Goal: Complete application form: Complete application form

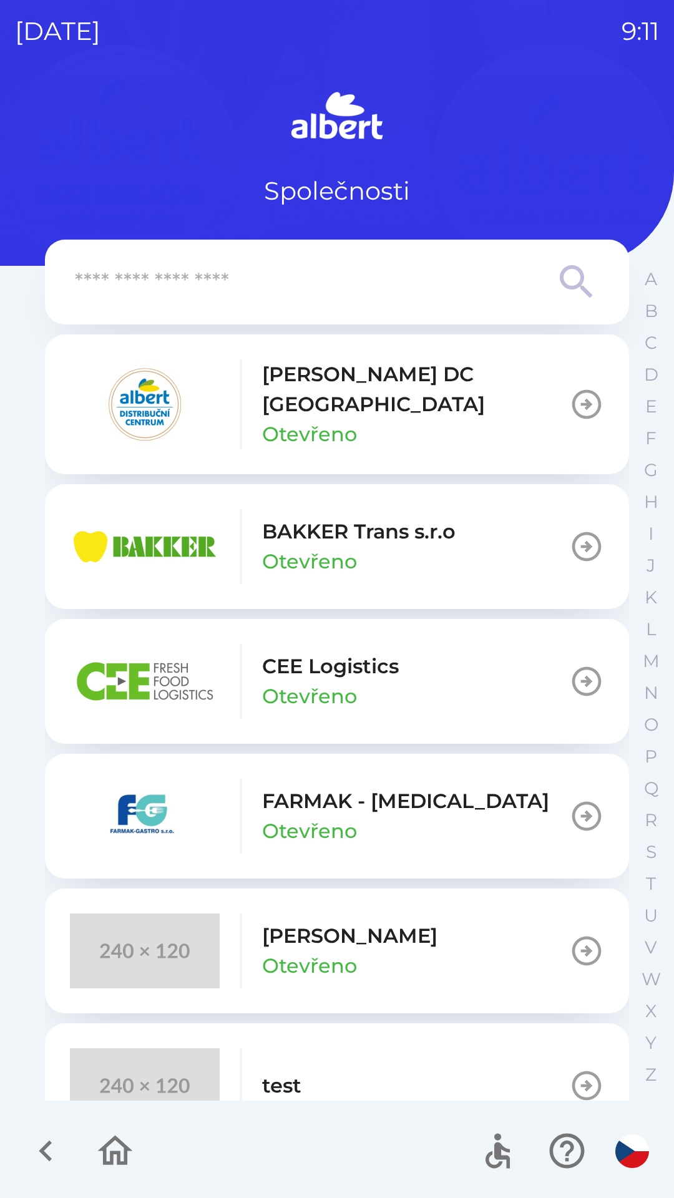
click at [382, 379] on p "[PERSON_NAME] DC [GEOGRAPHIC_DATA]" at bounding box center [415, 389] width 307 height 60
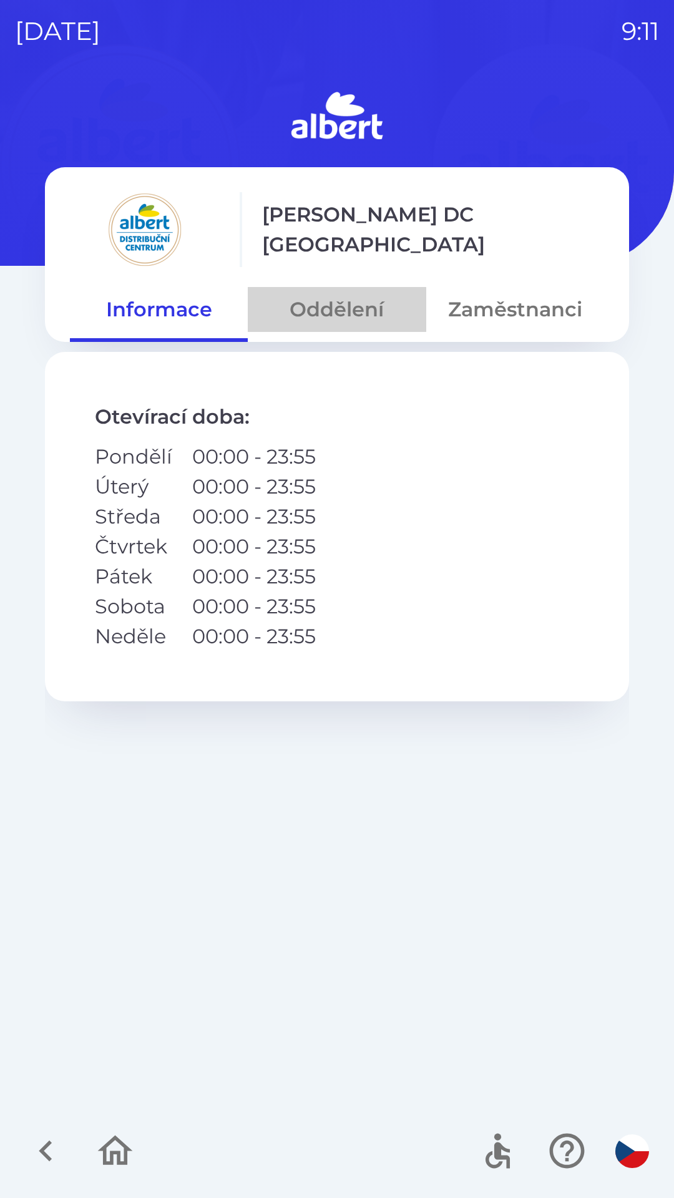
click at [333, 295] on button "Oddělení" at bounding box center [337, 309] width 178 height 45
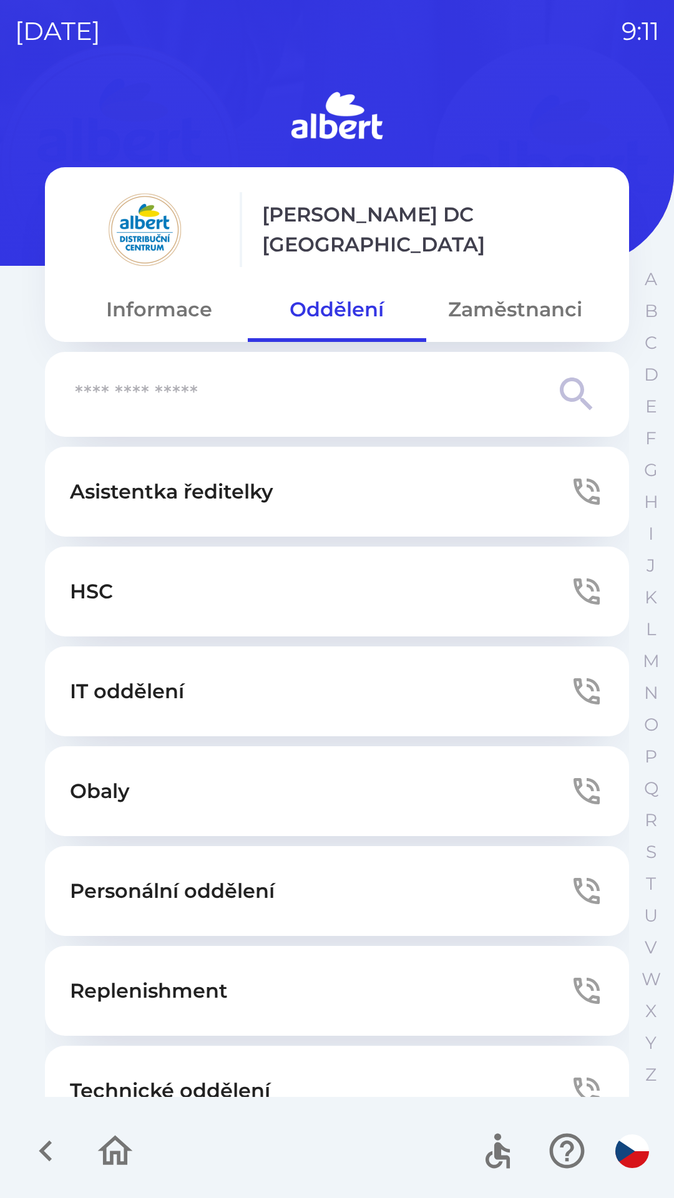
click at [249, 1067] on button "Technické oddělení" at bounding box center [337, 1090] width 584 height 90
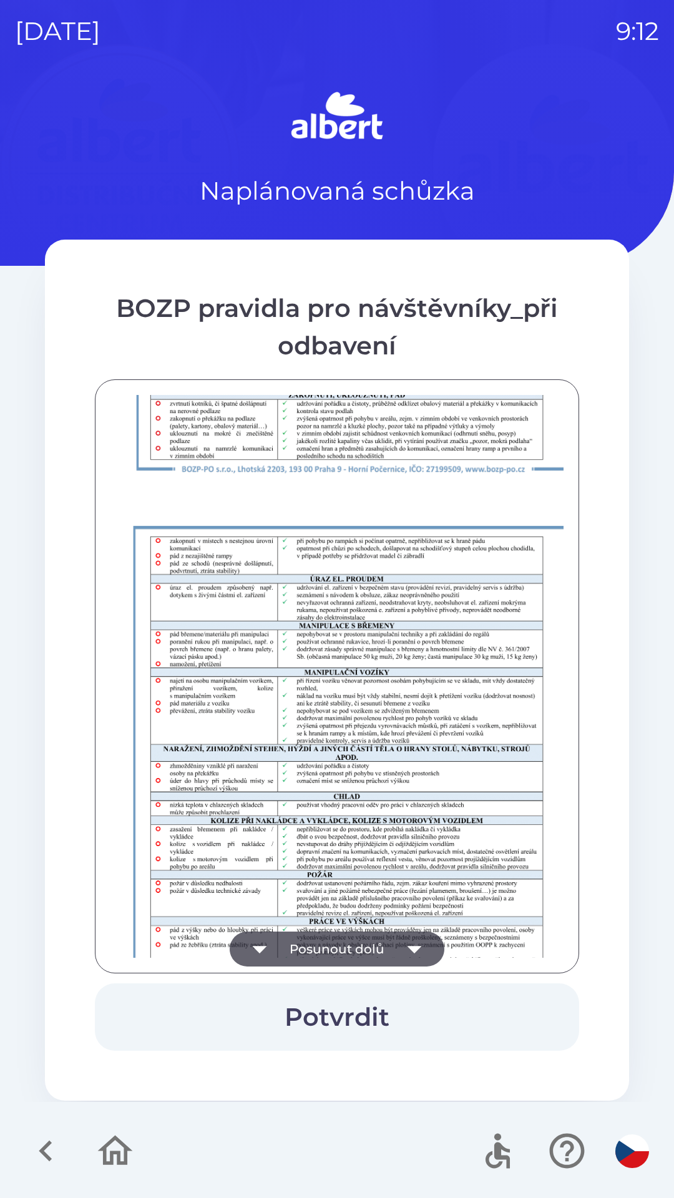
scroll to position [876, 0]
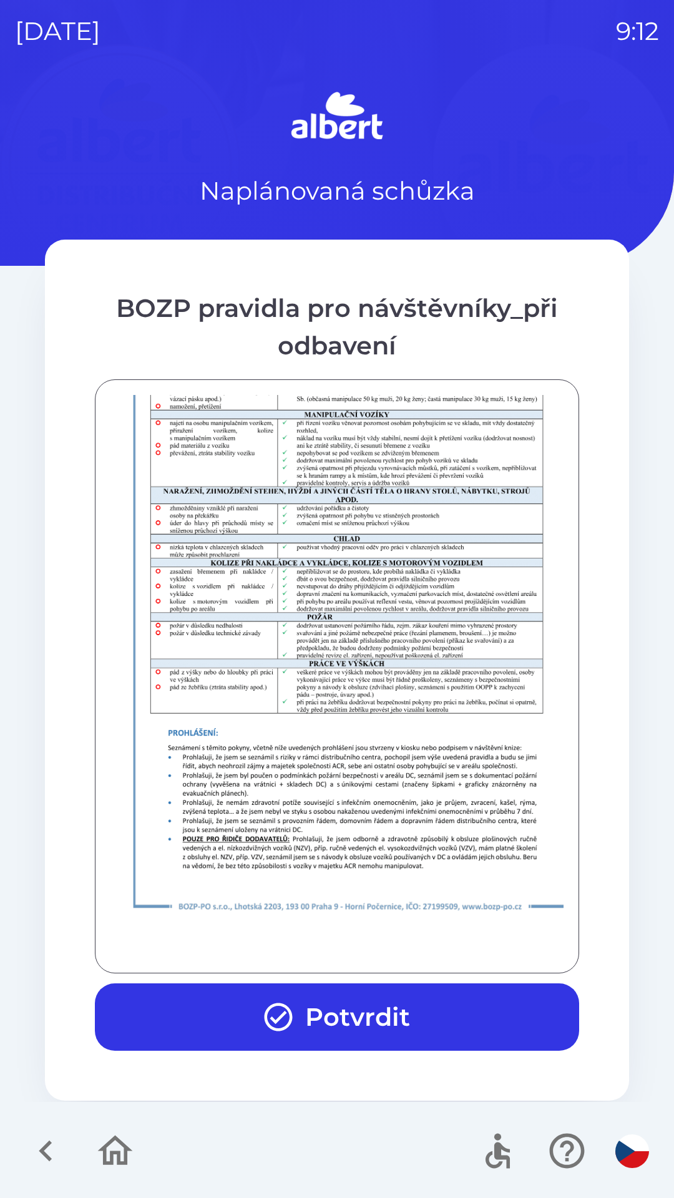
click at [319, 1016] on button "Potvrdit" at bounding box center [337, 1016] width 484 height 67
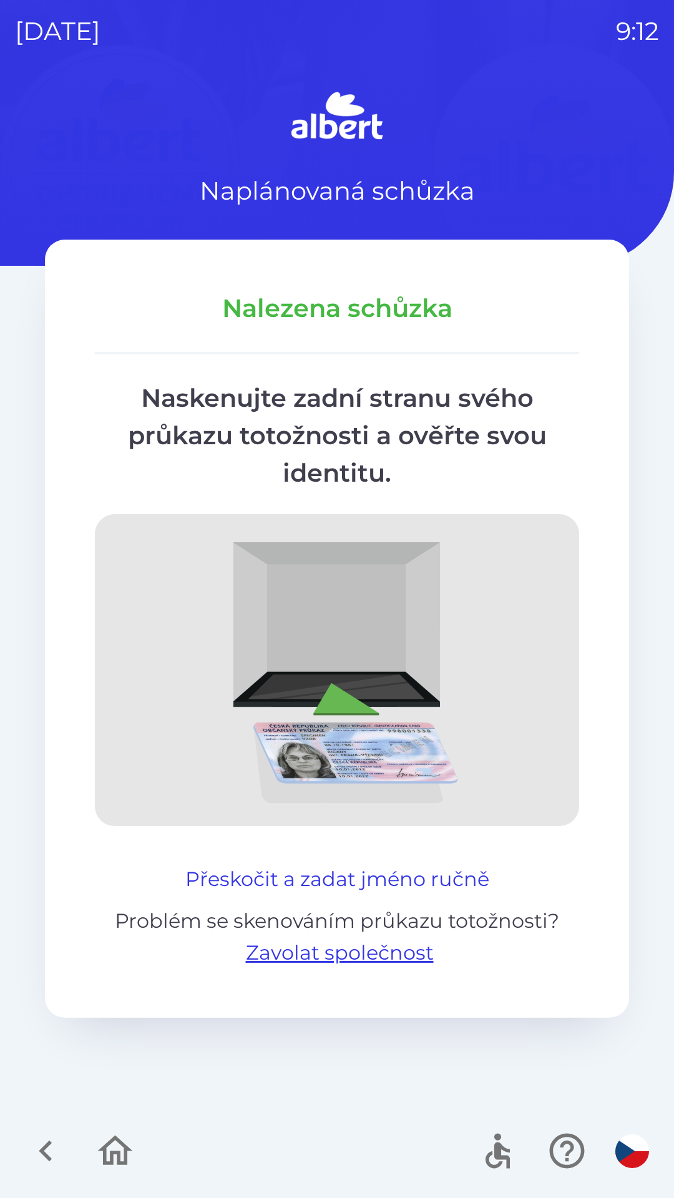
click at [427, 891] on button "Přeskočit a zadat jméno ručně" at bounding box center [337, 879] width 314 height 30
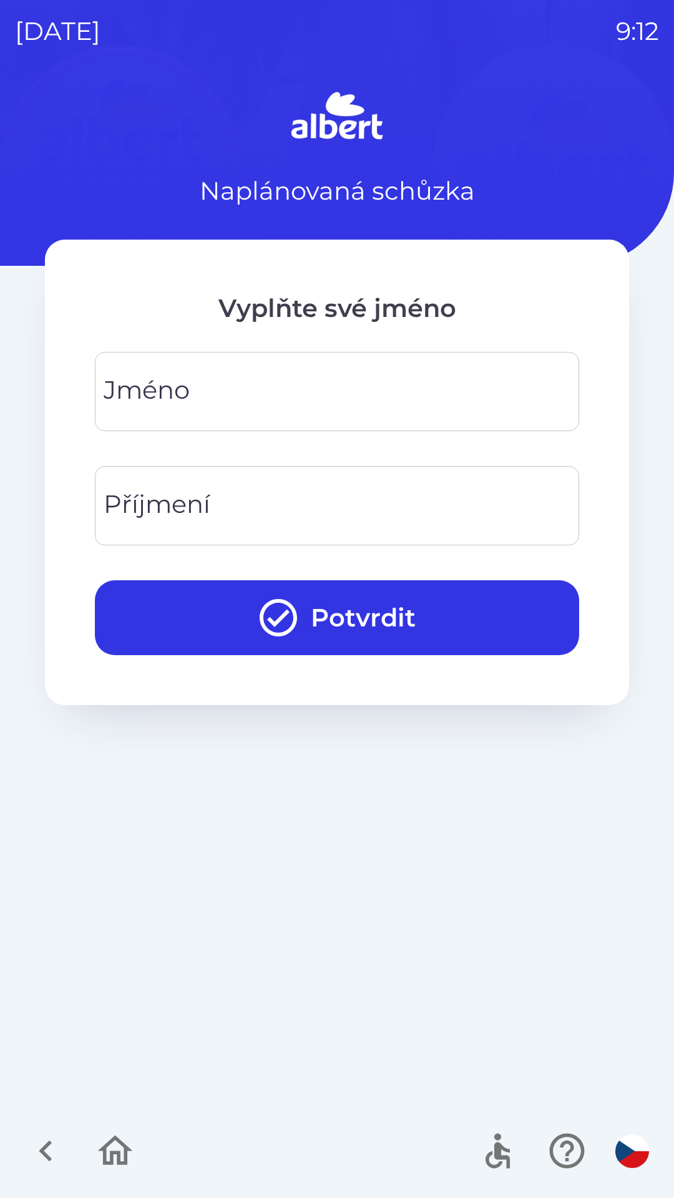
click at [408, 371] on input "Jméno" at bounding box center [337, 391] width 454 height 49
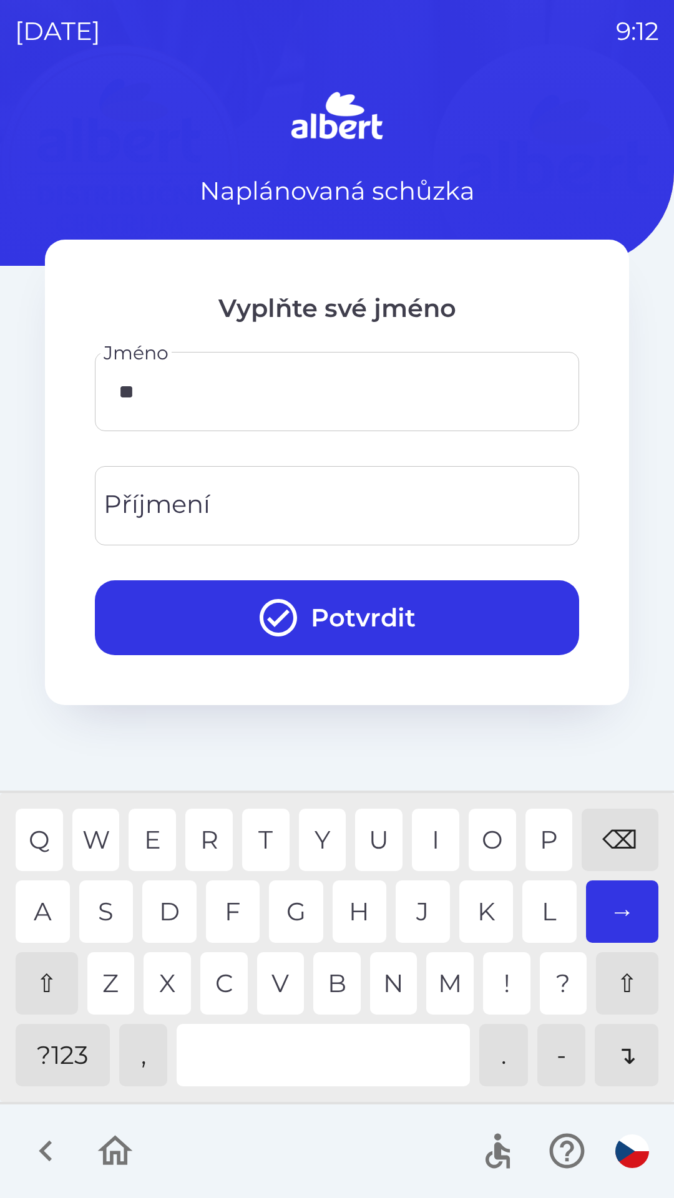
click at [35, 919] on div "A" at bounding box center [43, 911] width 54 height 62
click at [337, 988] on div "B" at bounding box center [336, 983] width 47 height 62
type input "****"
click at [36, 918] on div "A" at bounding box center [43, 911] width 54 height 62
click at [236, 396] on input "****" at bounding box center [337, 391] width 454 height 49
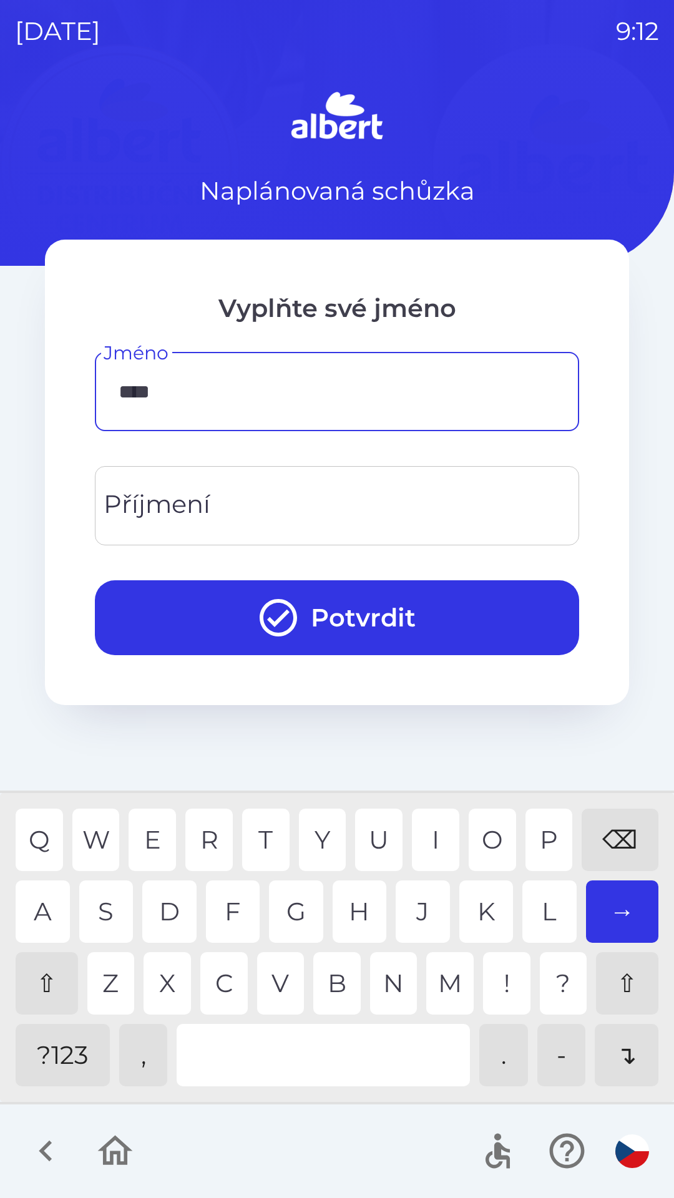
click at [255, 498] on input "Příjmení" at bounding box center [337, 505] width 454 height 49
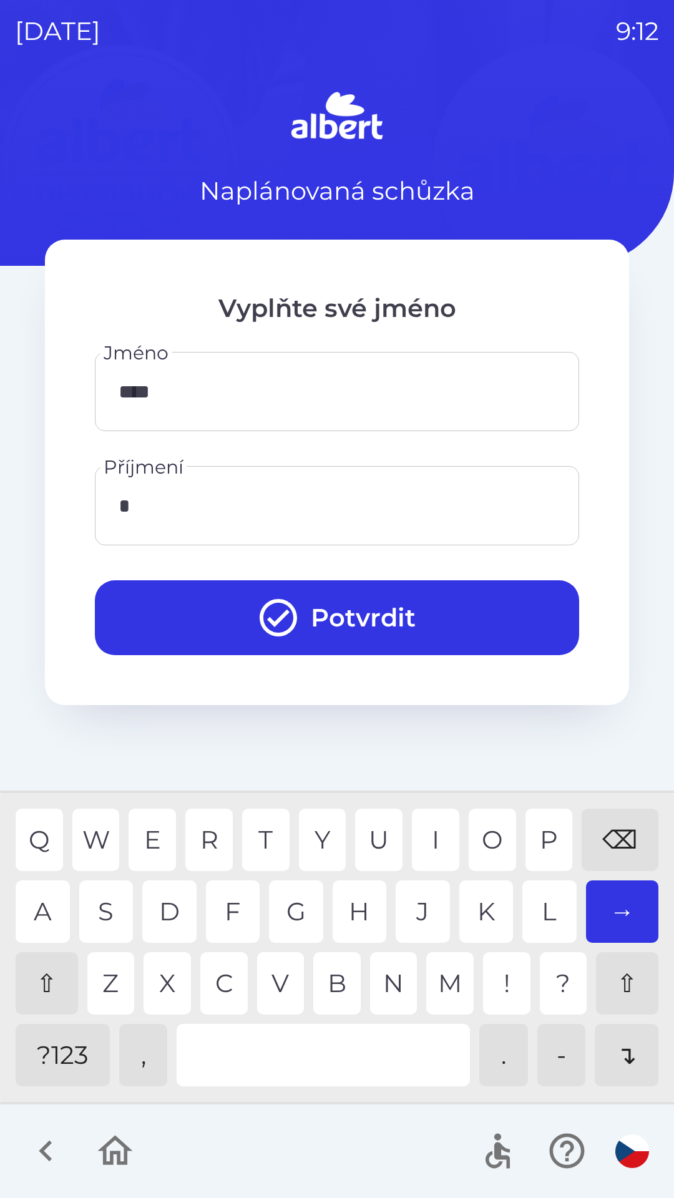
click at [278, 975] on div "V" at bounding box center [280, 983] width 47 height 62
click at [25, 898] on div "A" at bounding box center [43, 911] width 54 height 62
click at [223, 977] on div "C" at bounding box center [223, 983] width 47 height 62
click at [543, 907] on div "L" at bounding box center [549, 911] width 54 height 62
click at [40, 905] on div "A" at bounding box center [43, 911] width 54 height 62
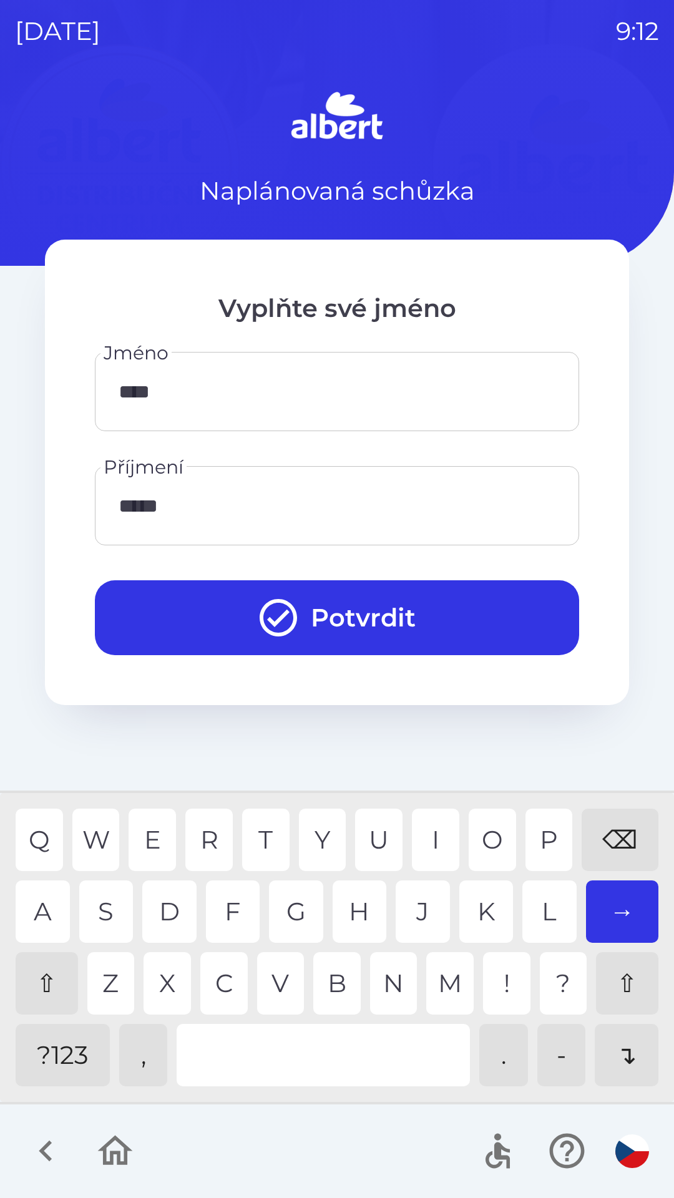
type input "******"
click at [279, 980] on div "V" at bounding box center [280, 983] width 47 height 62
click at [204, 610] on button "Potvrdit" at bounding box center [337, 617] width 484 height 75
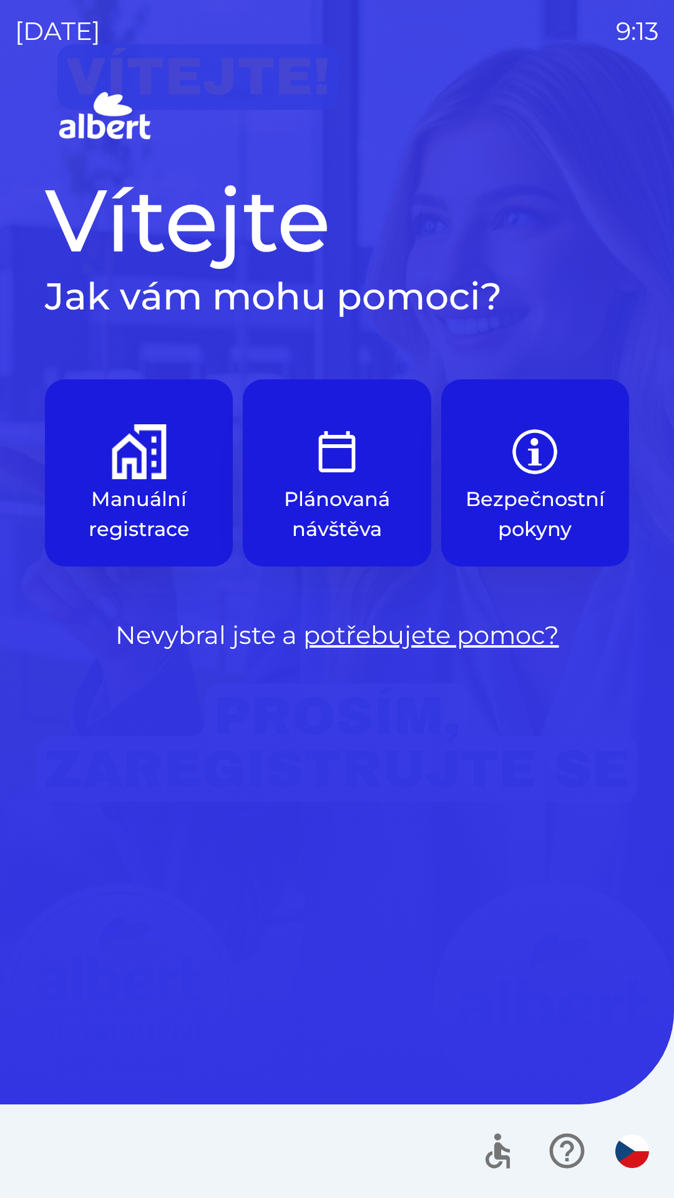
click at [128, 460] on img "button" at bounding box center [139, 451] width 55 height 55
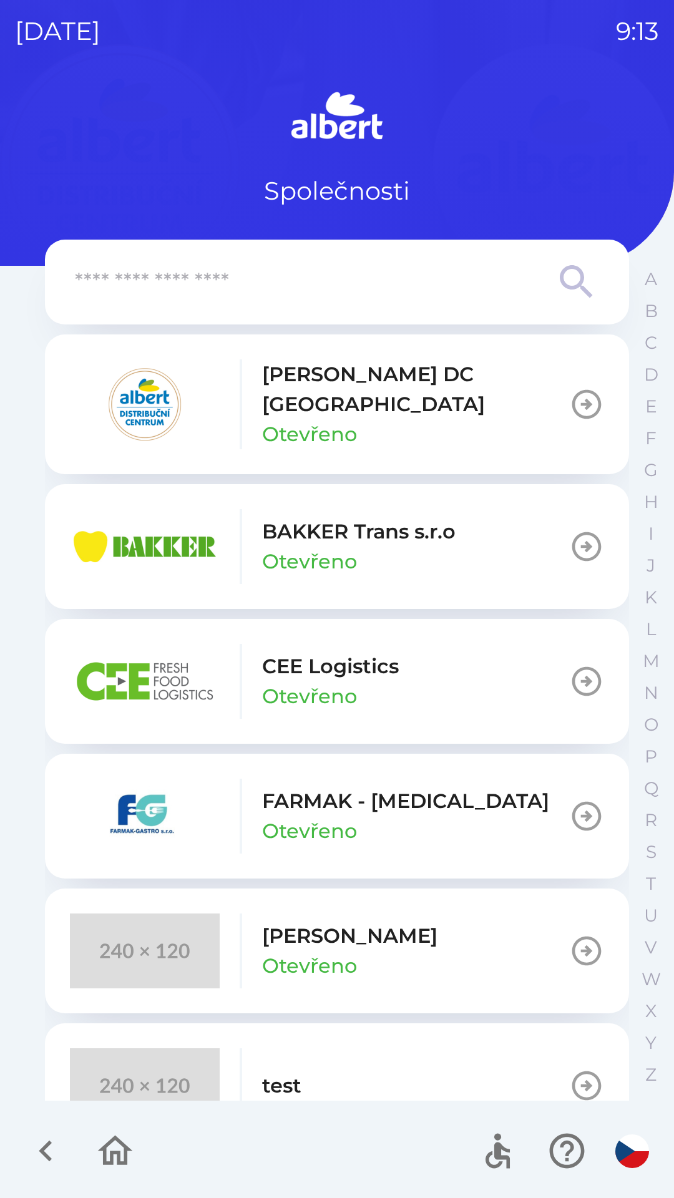
click at [306, 546] on p "Otevřeno" at bounding box center [309, 561] width 95 height 30
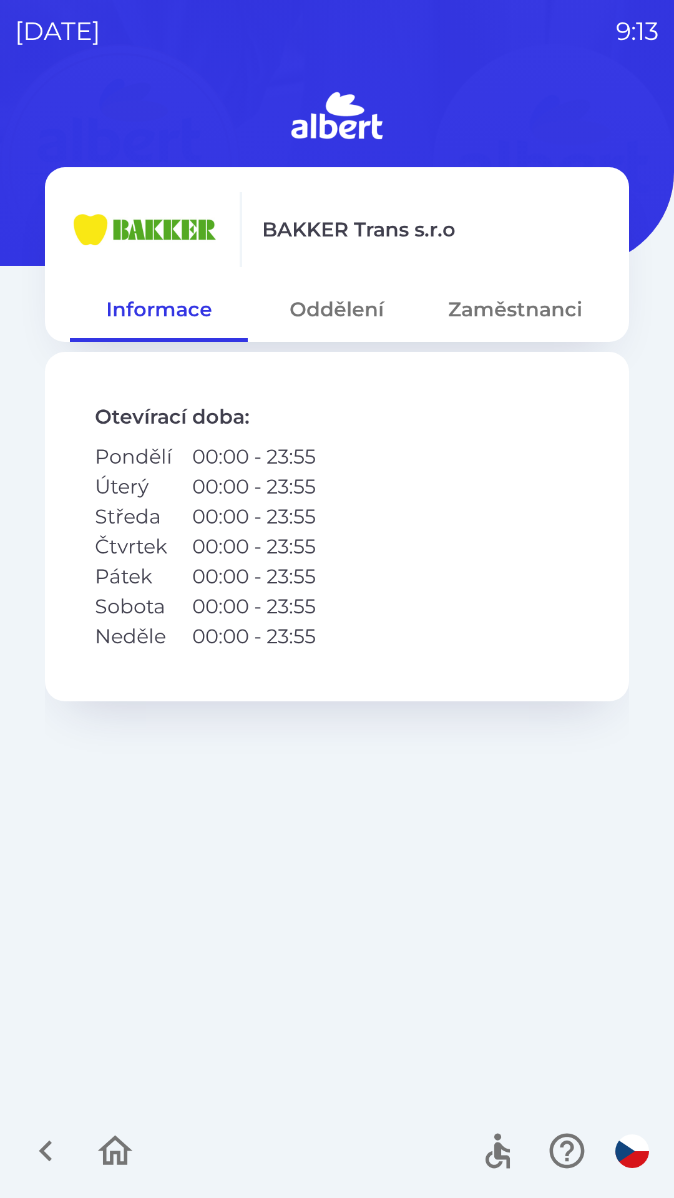
click at [344, 309] on button "Oddělení" at bounding box center [337, 309] width 178 height 45
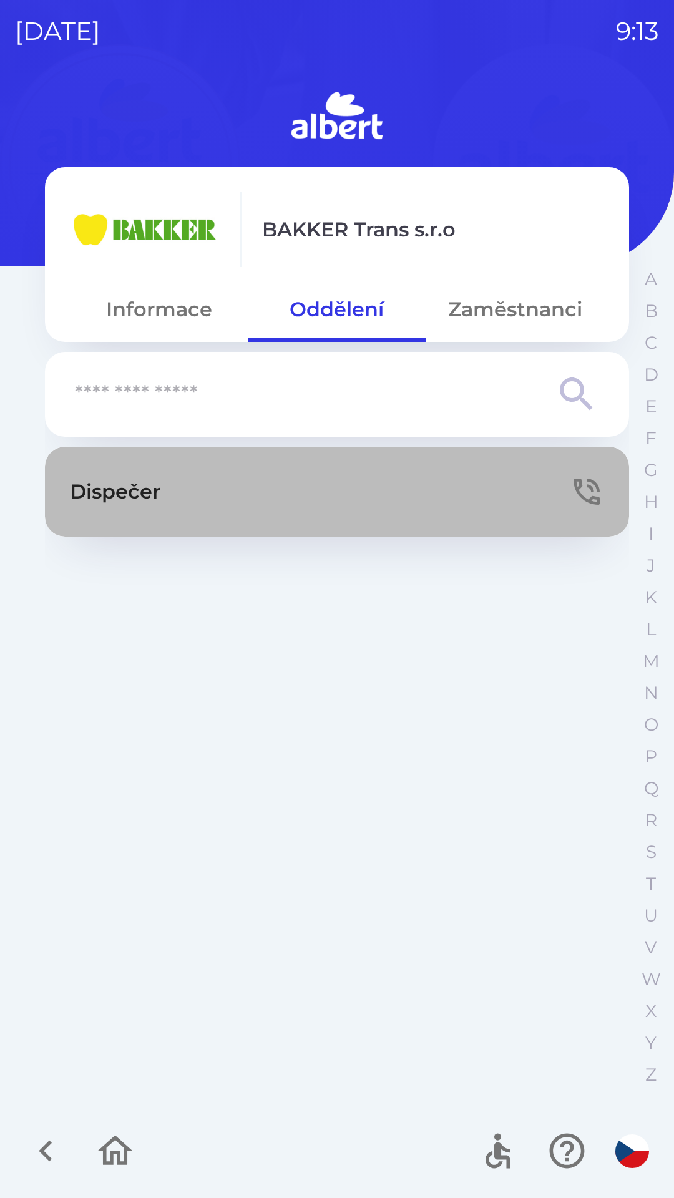
click at [202, 476] on button "Dispečer" at bounding box center [337, 492] width 584 height 90
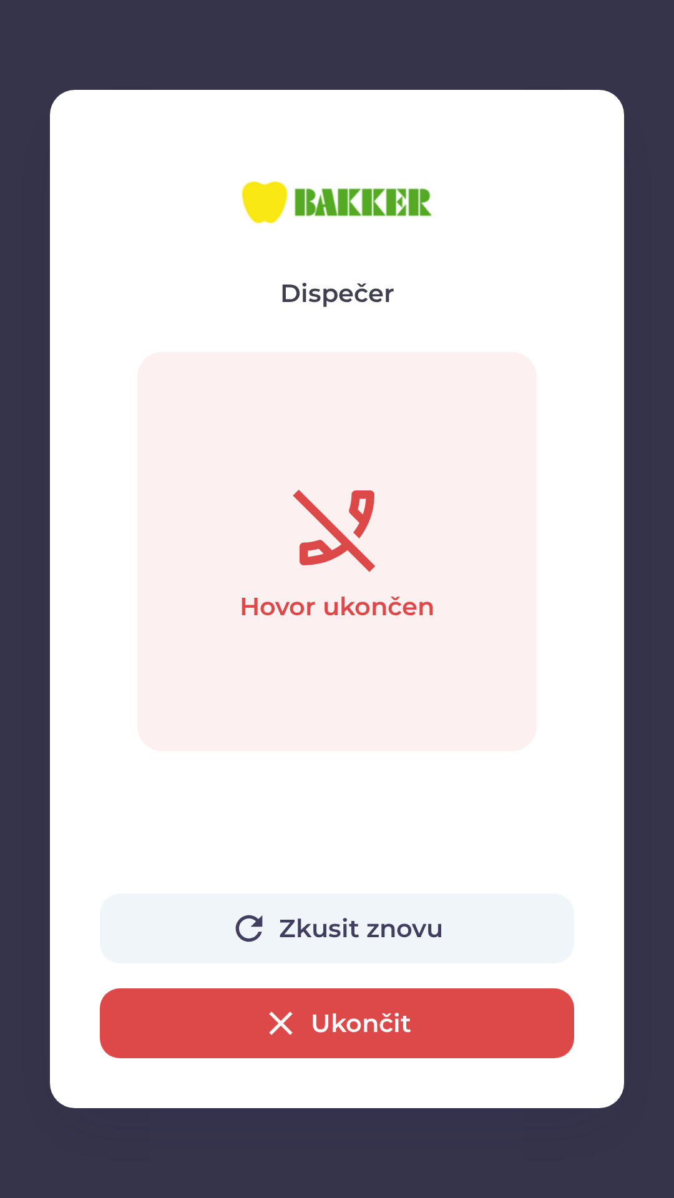
click at [326, 1026] on button "Ukončit" at bounding box center [337, 1023] width 474 height 70
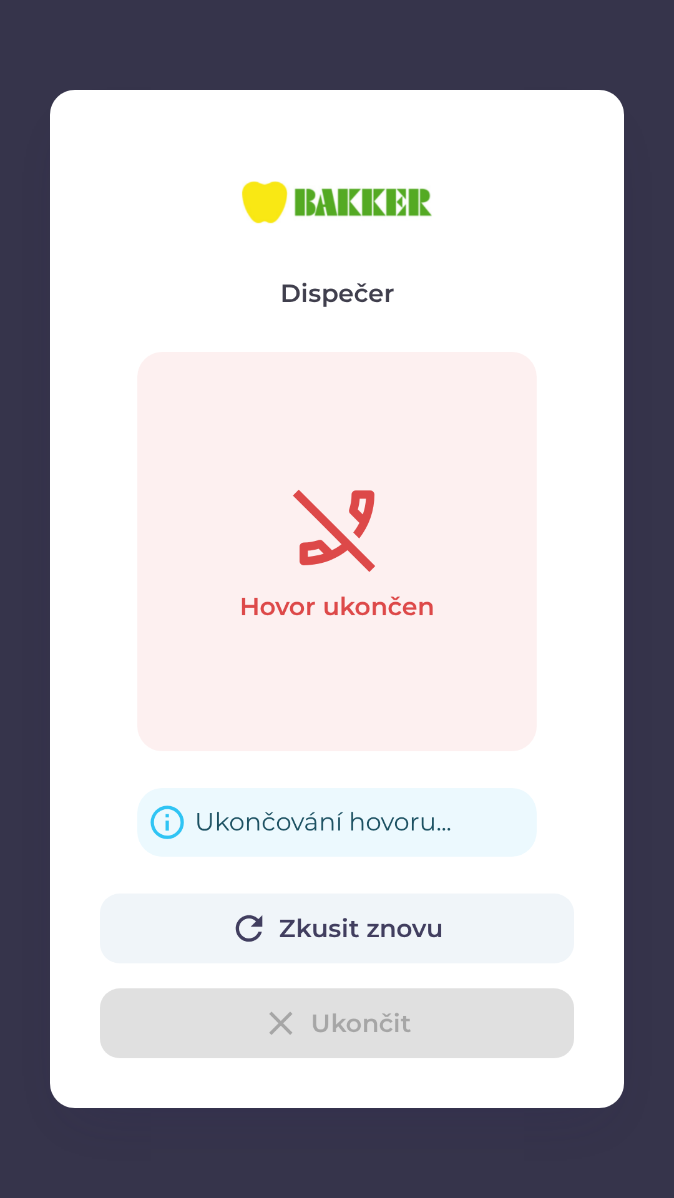
click at [366, 908] on button "Zkusit znovu" at bounding box center [337, 928] width 474 height 70
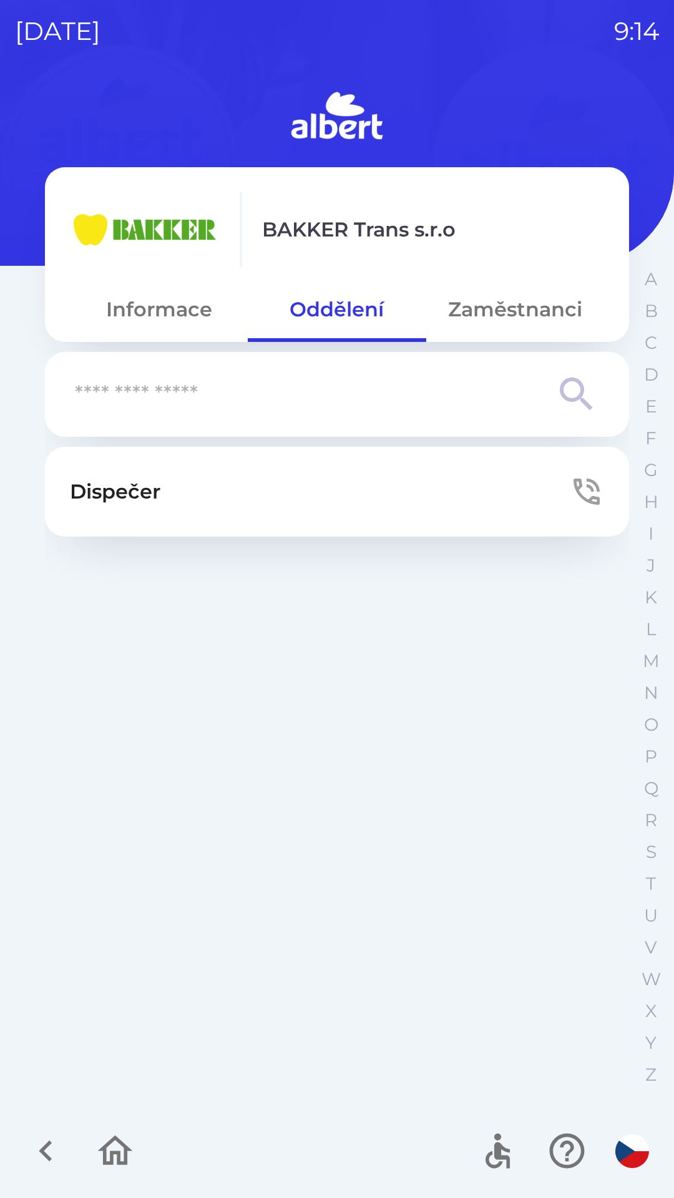
click at [186, 486] on button "Dispečer" at bounding box center [337, 492] width 584 height 90
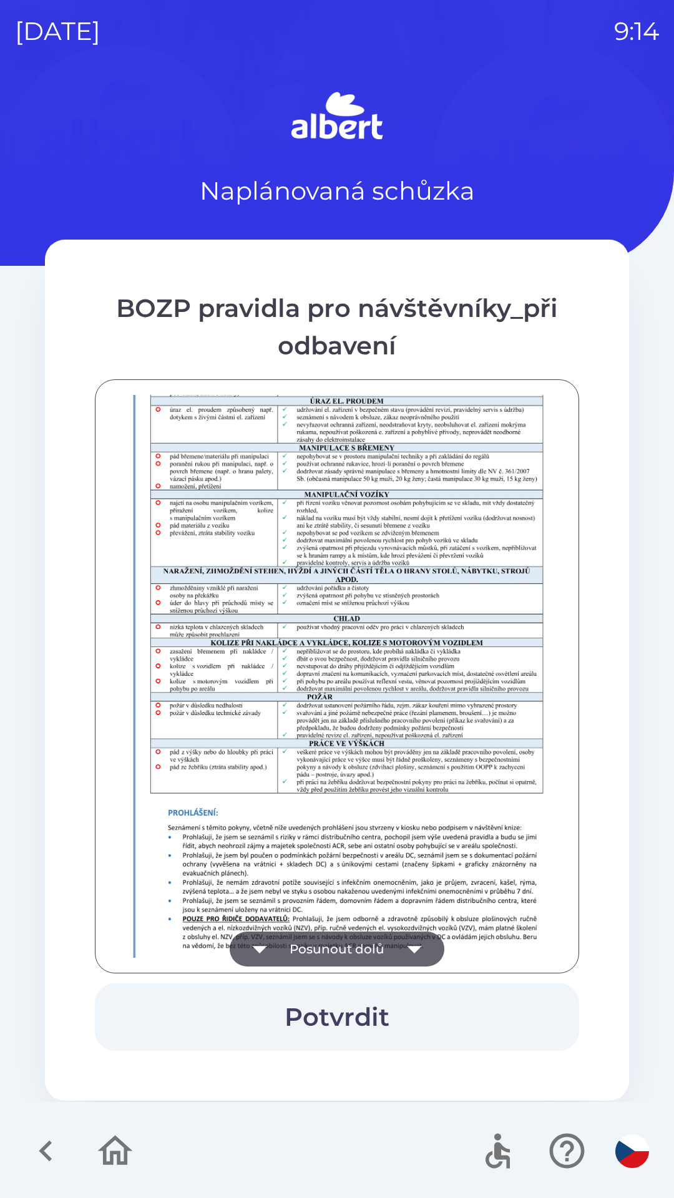
scroll to position [876, 0]
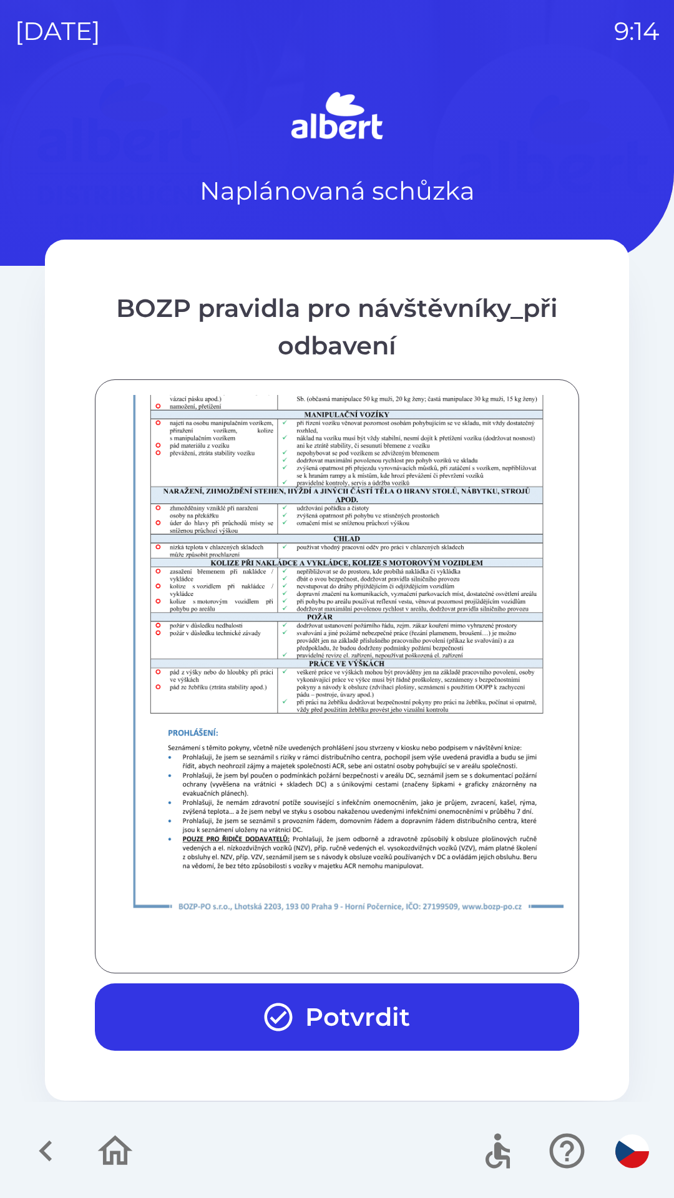
click at [353, 1020] on button "Potvrdit" at bounding box center [337, 1016] width 484 height 67
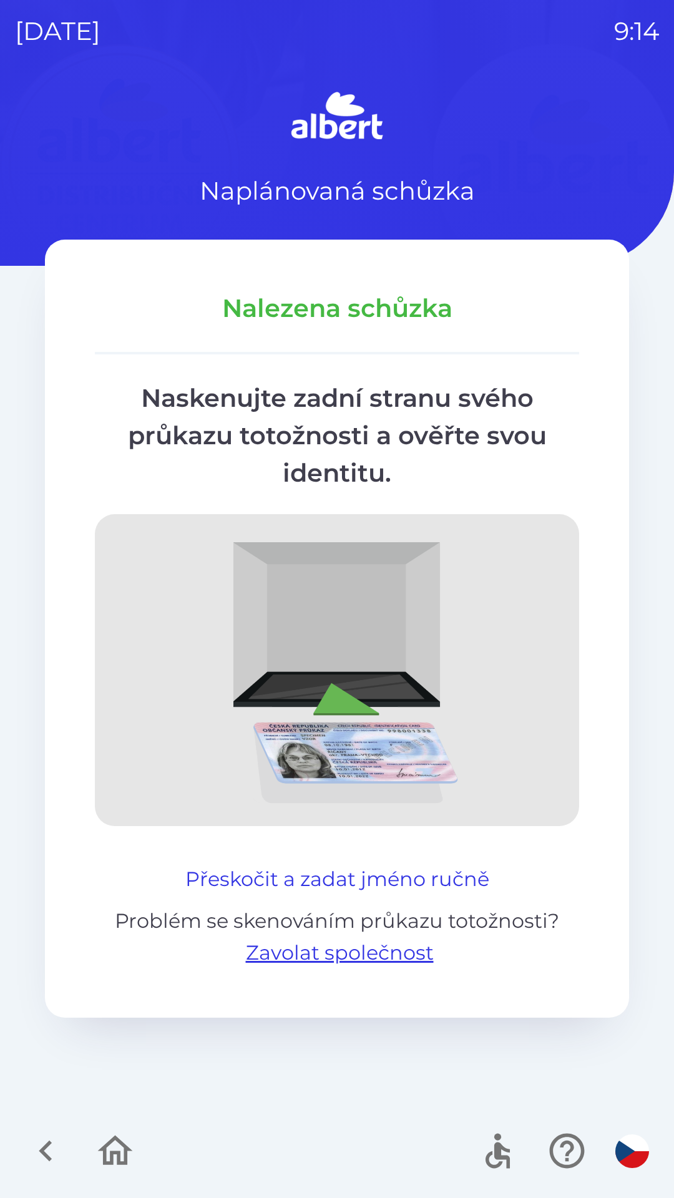
click at [292, 880] on button "Přeskočit a zadat jméno ručně" at bounding box center [337, 879] width 314 height 30
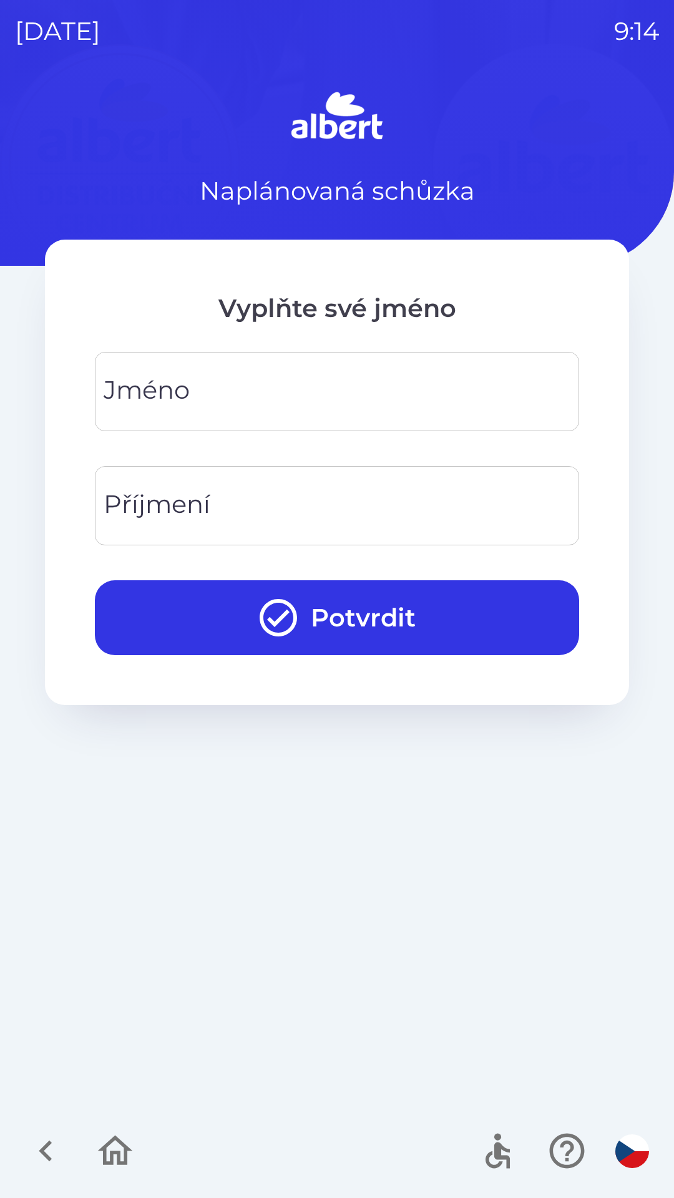
click at [147, 380] on div "[PERSON_NAME]" at bounding box center [337, 391] width 484 height 79
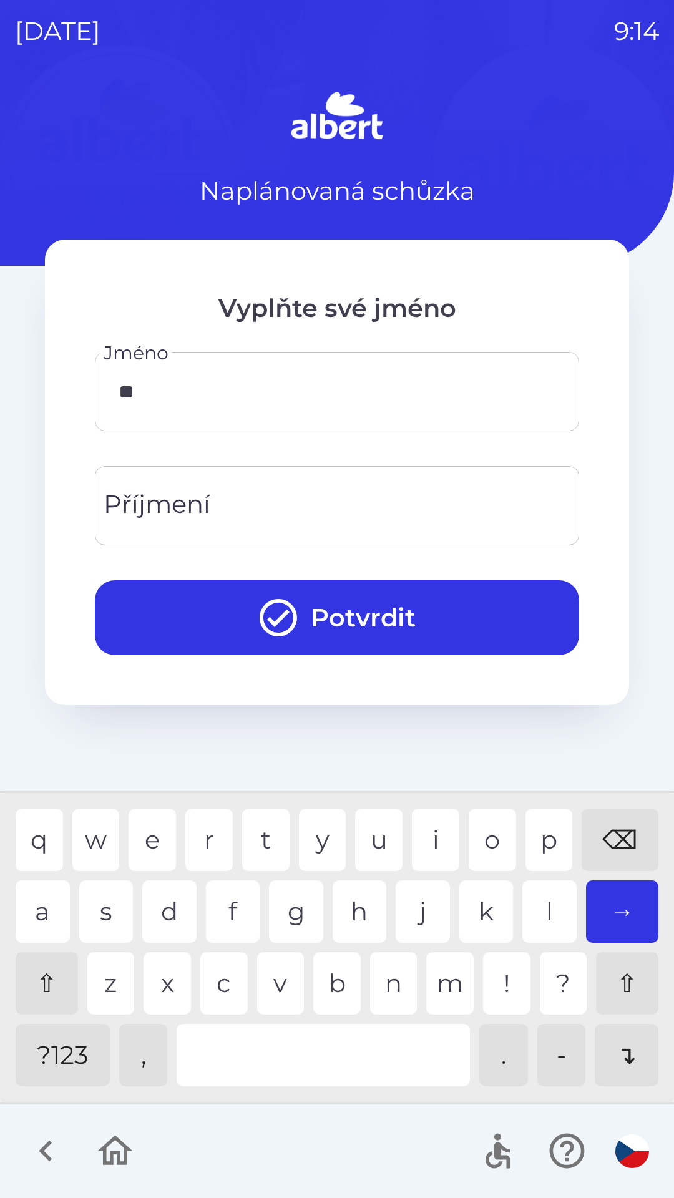
click at [490, 835] on div "o" at bounding box center [491, 839] width 47 height 62
click at [39, 905] on div "a" at bounding box center [43, 911] width 54 height 62
type input "*****"
click at [166, 506] on div "Příjmení Příjmení" at bounding box center [337, 505] width 484 height 79
click at [490, 836] on div "o" at bounding box center [491, 839] width 47 height 62
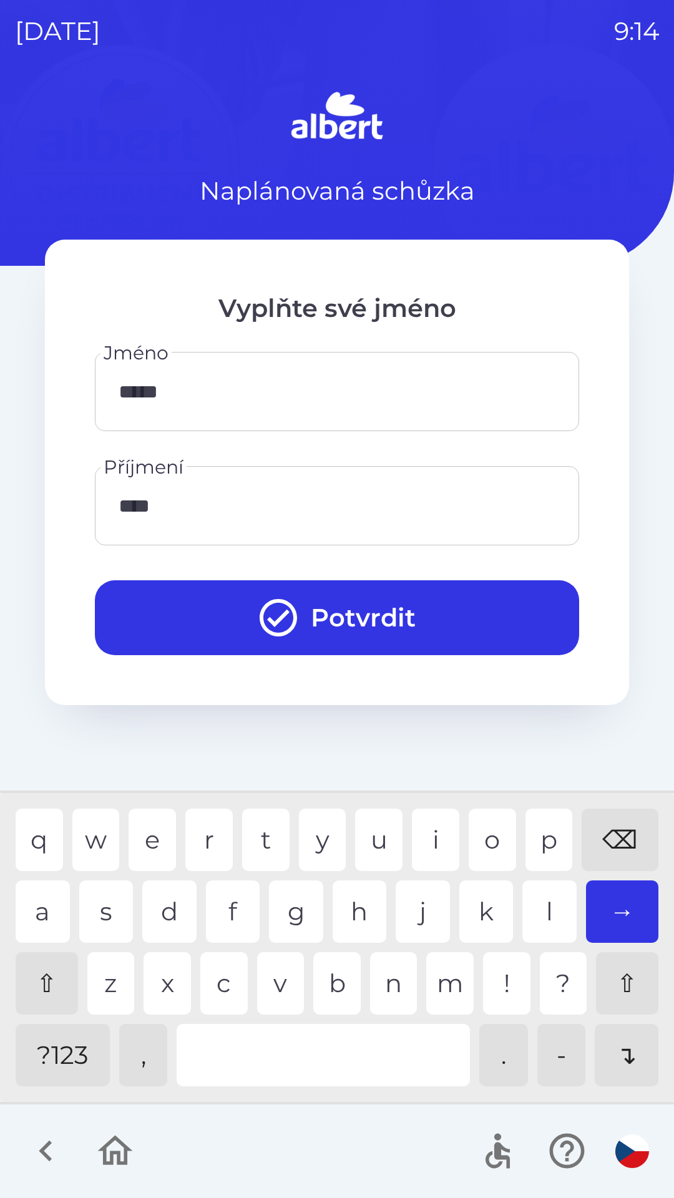
click at [430, 826] on div "i" at bounding box center [435, 839] width 47 height 62
type input "*****"
click at [402, 608] on button "Potvrdit" at bounding box center [337, 617] width 484 height 75
